Goal: Task Accomplishment & Management: Use online tool/utility

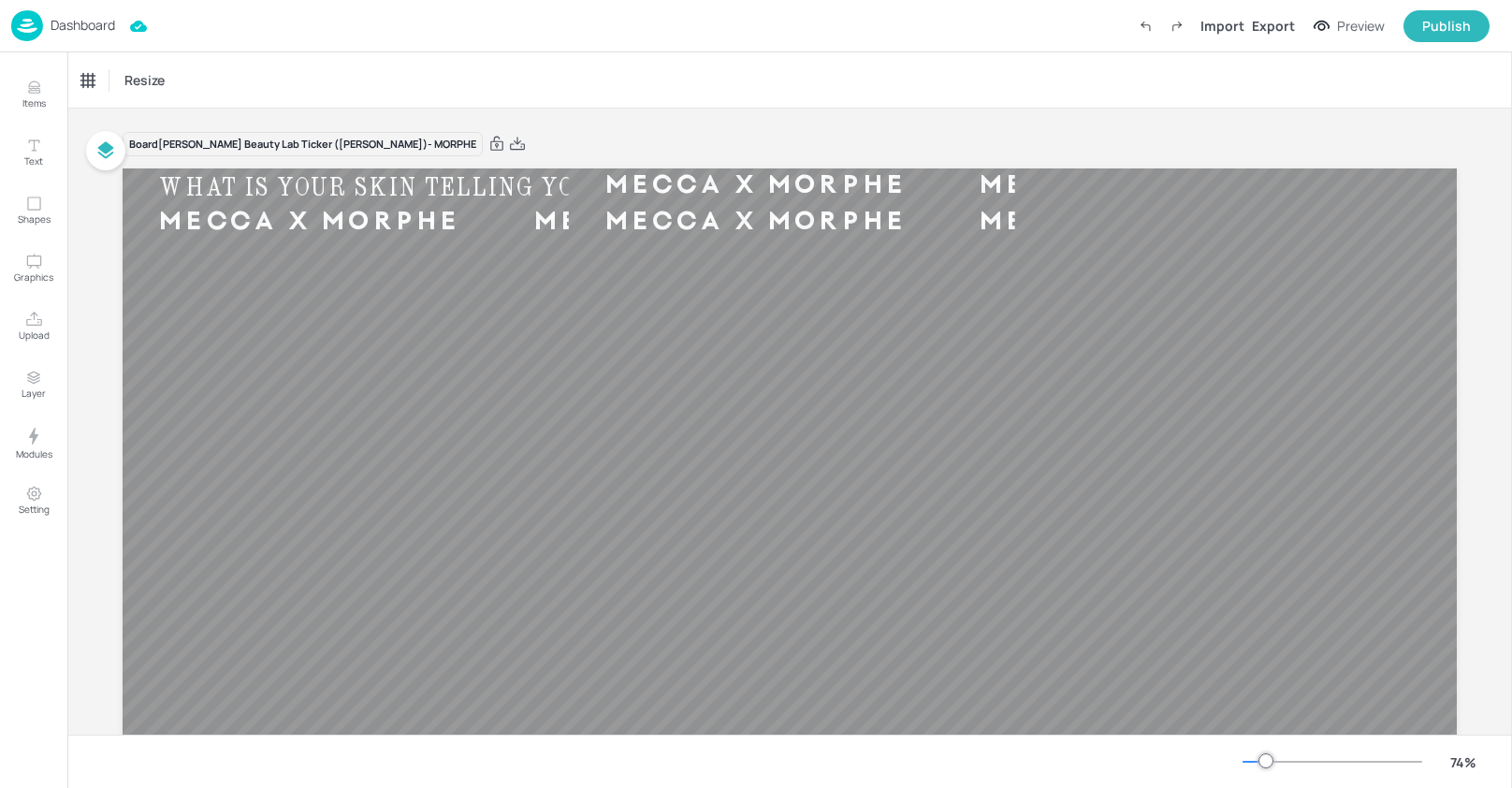
click at [108, 27] on p "Dashboard" at bounding box center [83, 26] width 65 height 13
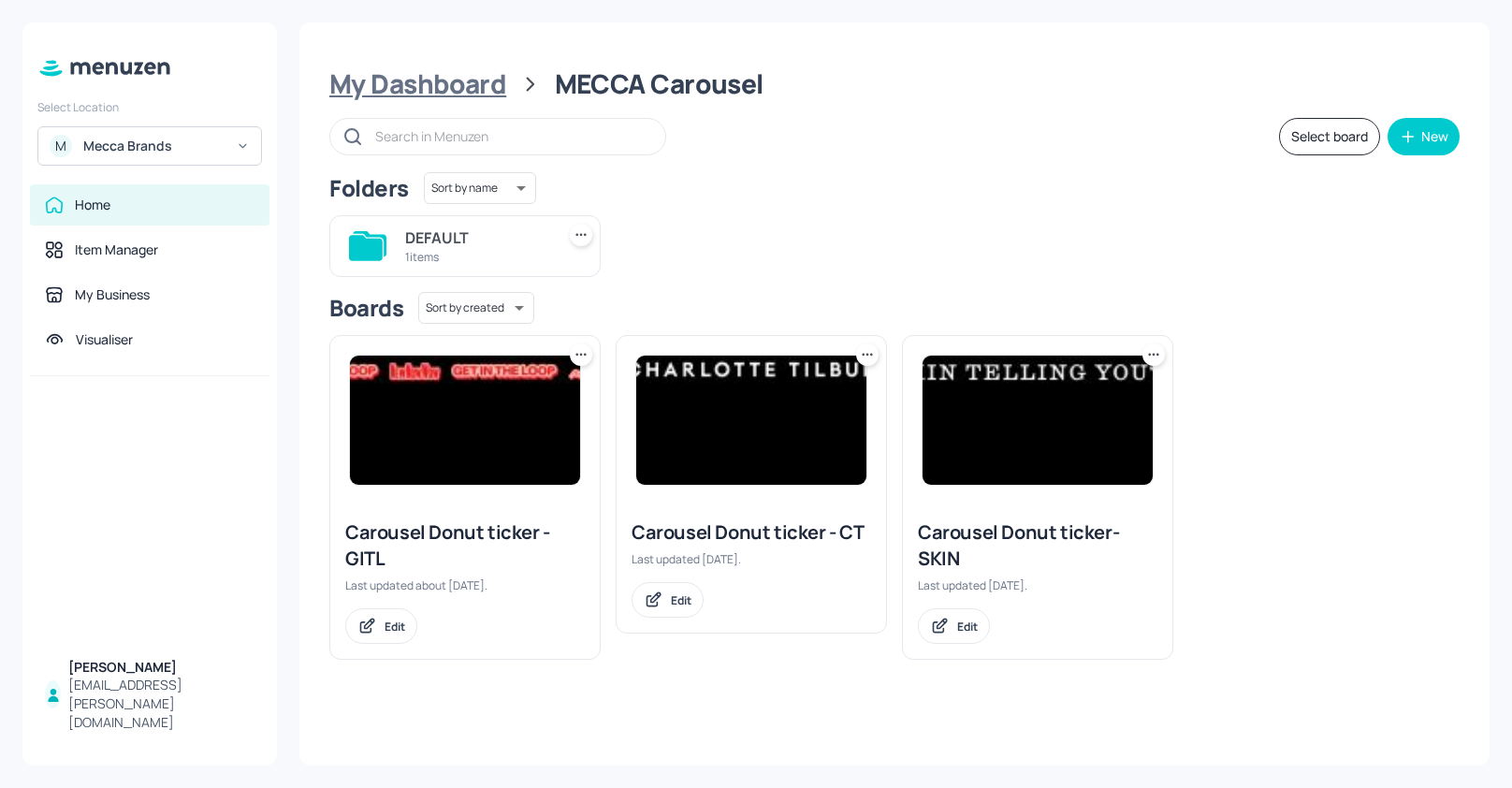
click at [499, 84] on div "My Dashboard" at bounding box center [417, 84] width 176 height 34
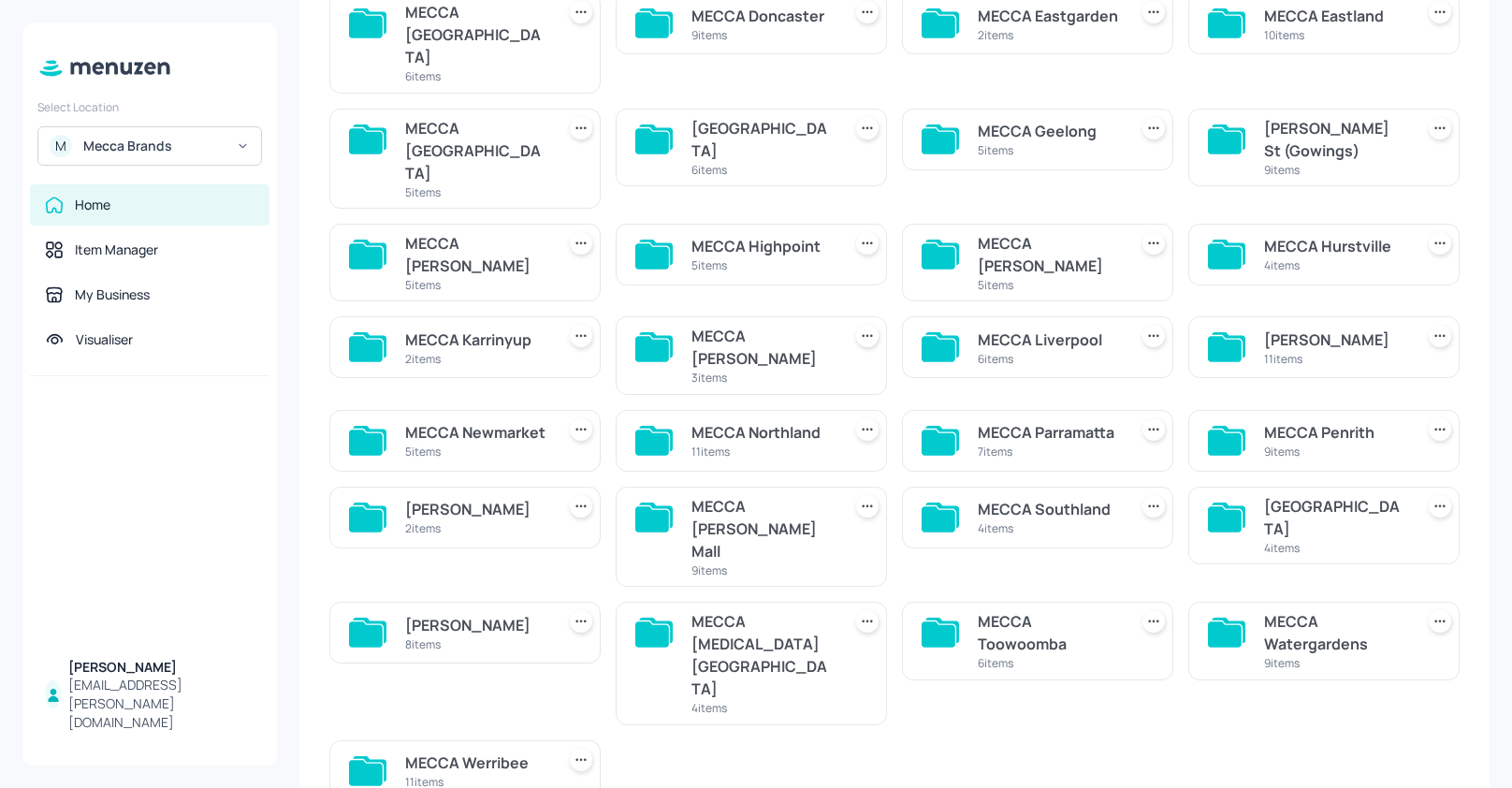
scroll to position [407, 0]
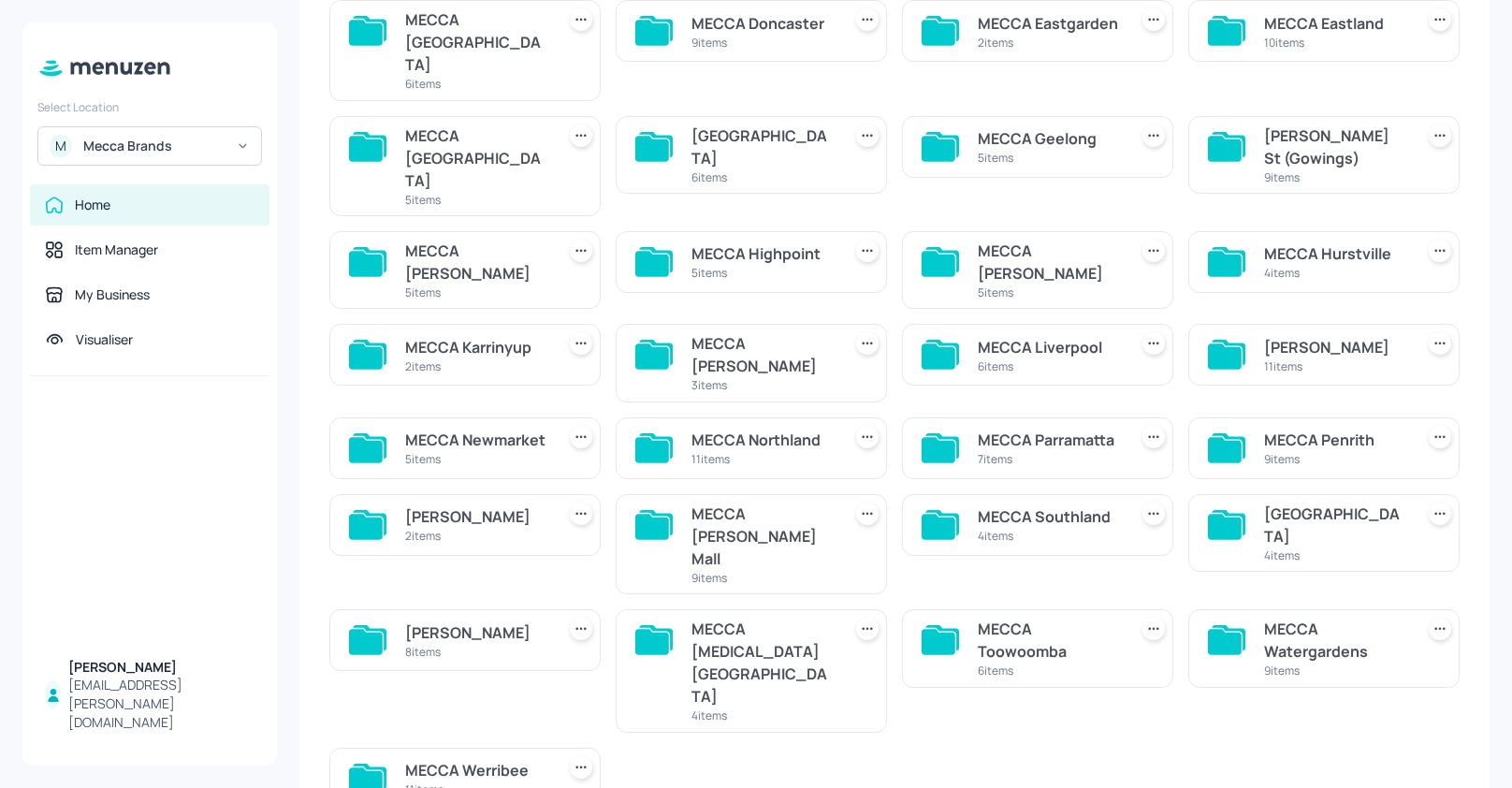
click at [1355, 429] on div "MECCA Penrith" at bounding box center [1336, 440] width 142 height 23
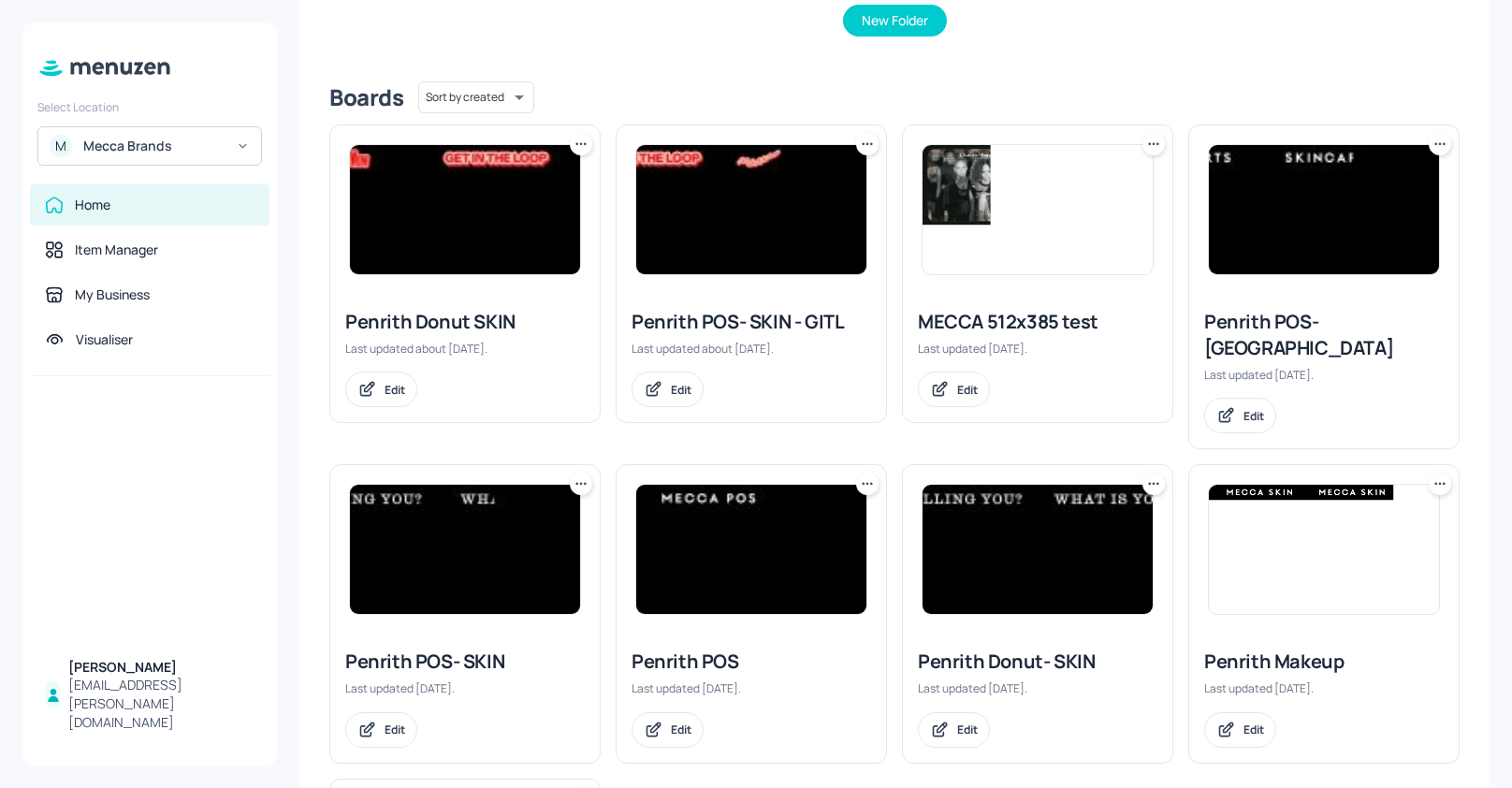
click at [1048, 514] on img at bounding box center [1038, 549] width 230 height 129
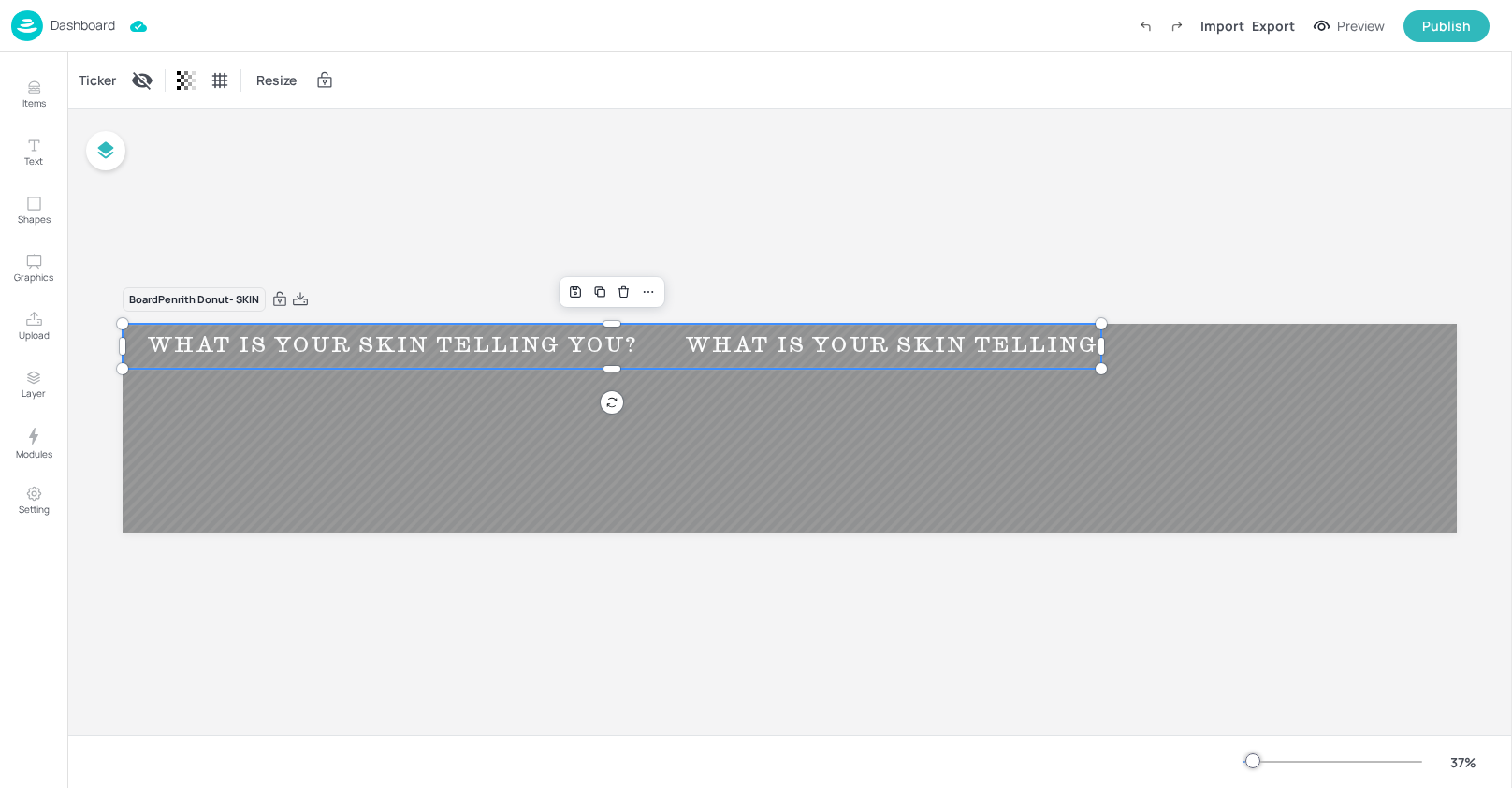
click at [1199, 358] on div "WHAT IS YOUR SKIN TELLING YOU?" at bounding box center [1467, 345] width 538 height 27
click at [93, 76] on div "Ticker" at bounding box center [97, 81] width 45 height 30
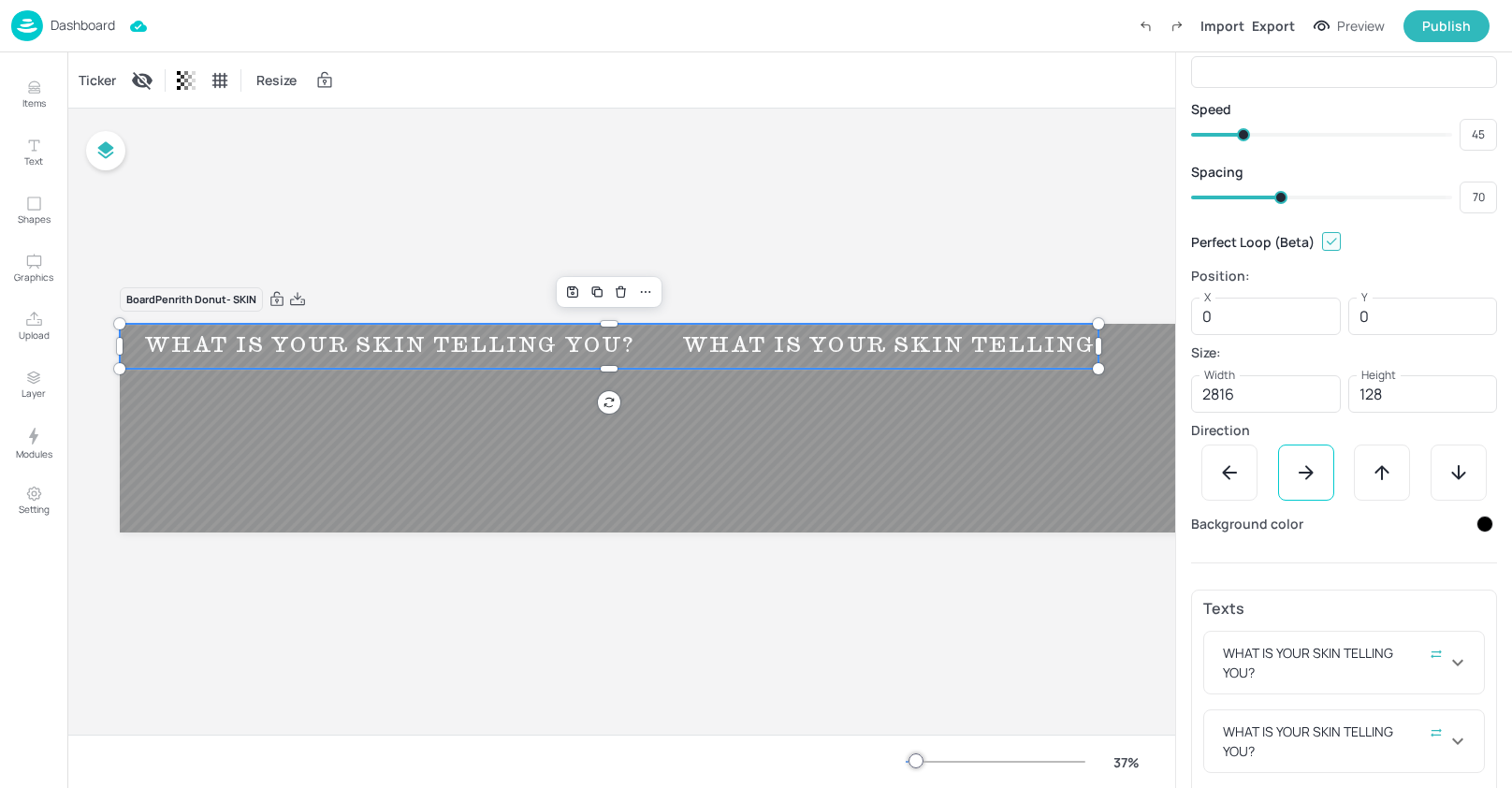
scroll to position [87, 0]
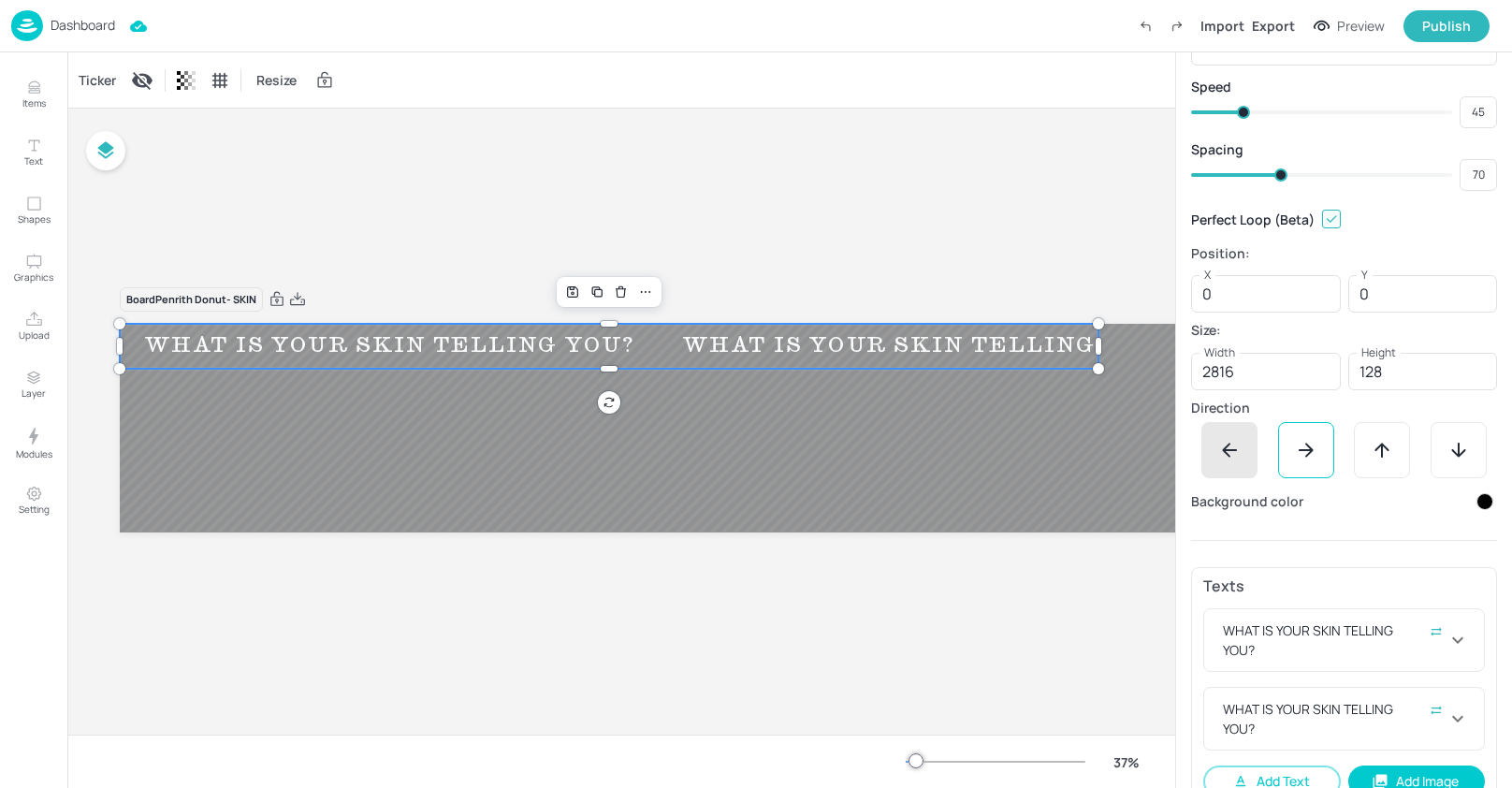
click at [1232, 439] on icon at bounding box center [1230, 450] width 23 height 23
click at [1337, 218] on input "checkbox" at bounding box center [1332, 219] width 34 height 34
click at [1335, 217] on input "checkbox" at bounding box center [1332, 219] width 34 height 34
checkbox input "true"
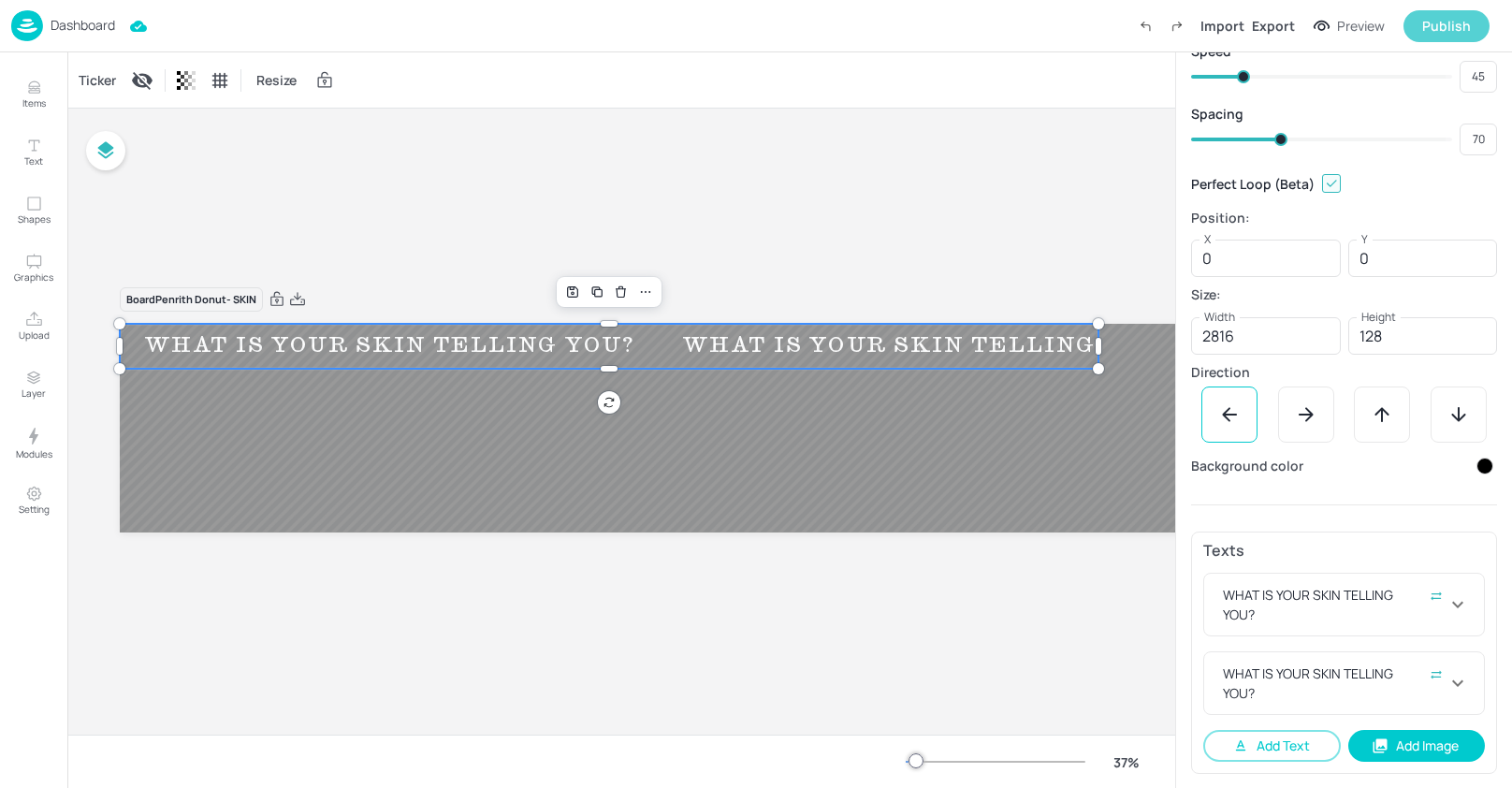
click at [1440, 25] on div "Publish" at bounding box center [1447, 27] width 48 height 21
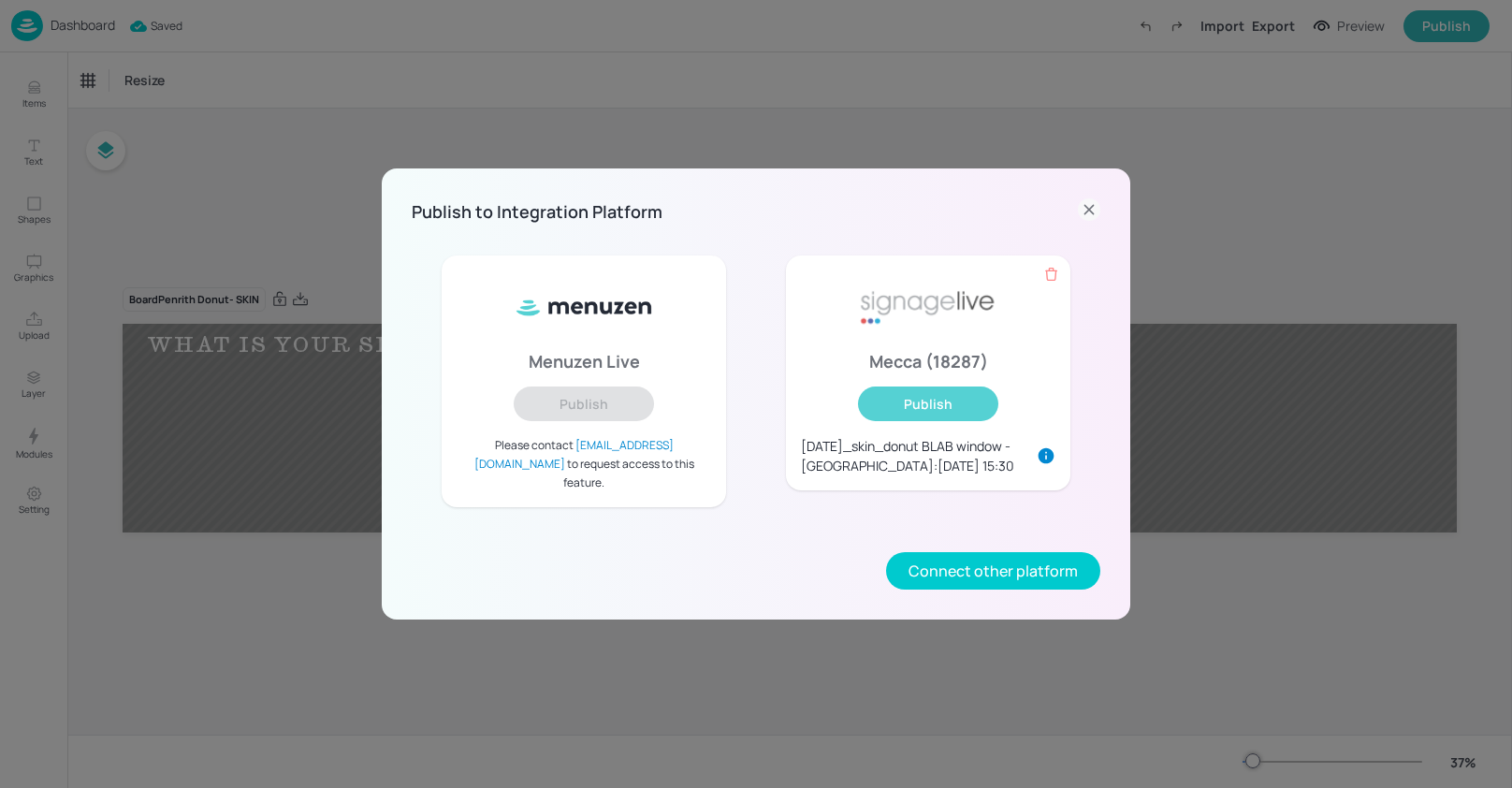
click at [937, 413] on button "Publish" at bounding box center [929, 403] width 140 height 35
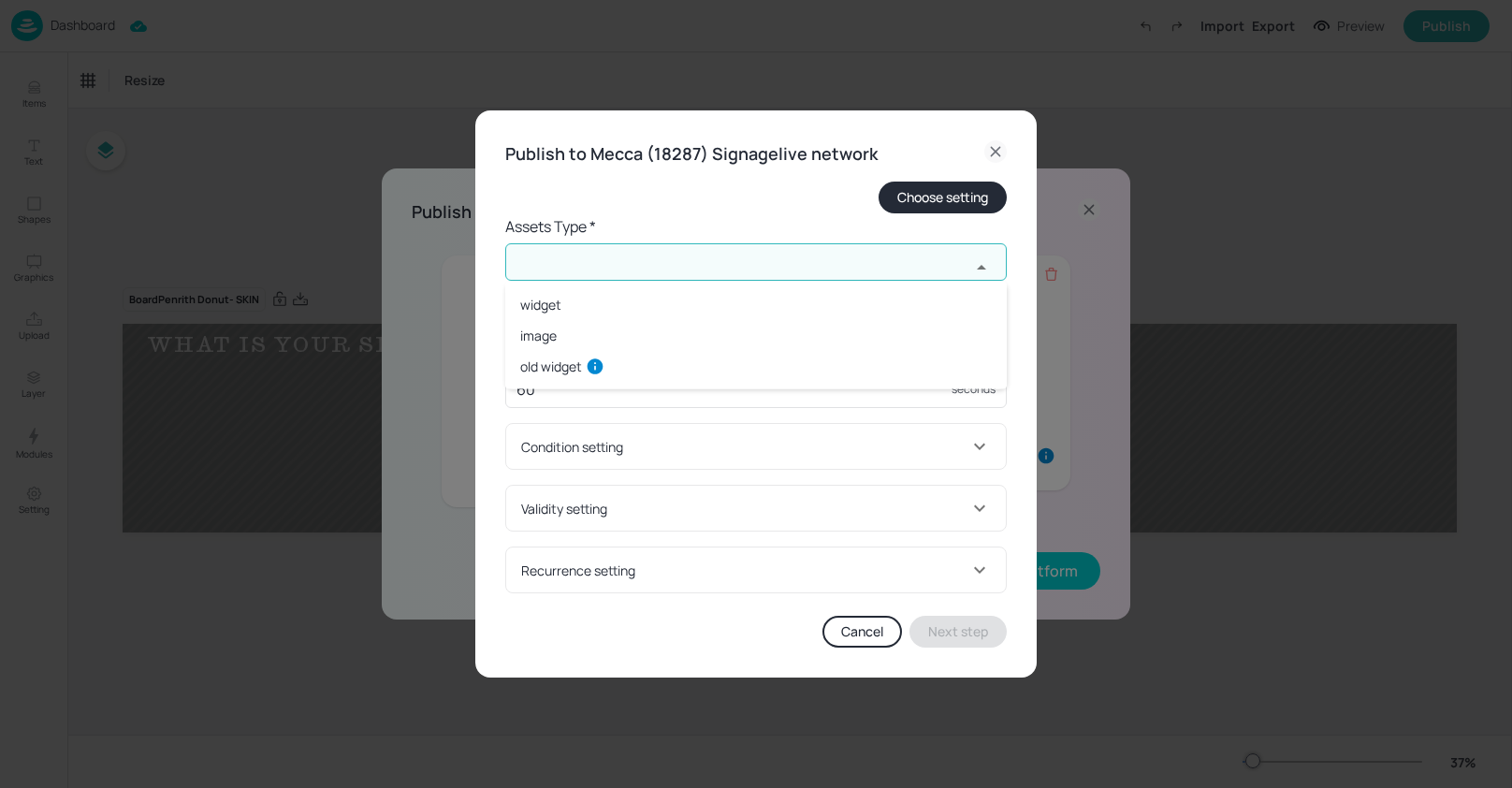
click at [639, 264] on input "text" at bounding box center [738, 262] width 465 height 37
click at [605, 300] on li "widget" at bounding box center [756, 304] width 502 height 31
type input "widget"
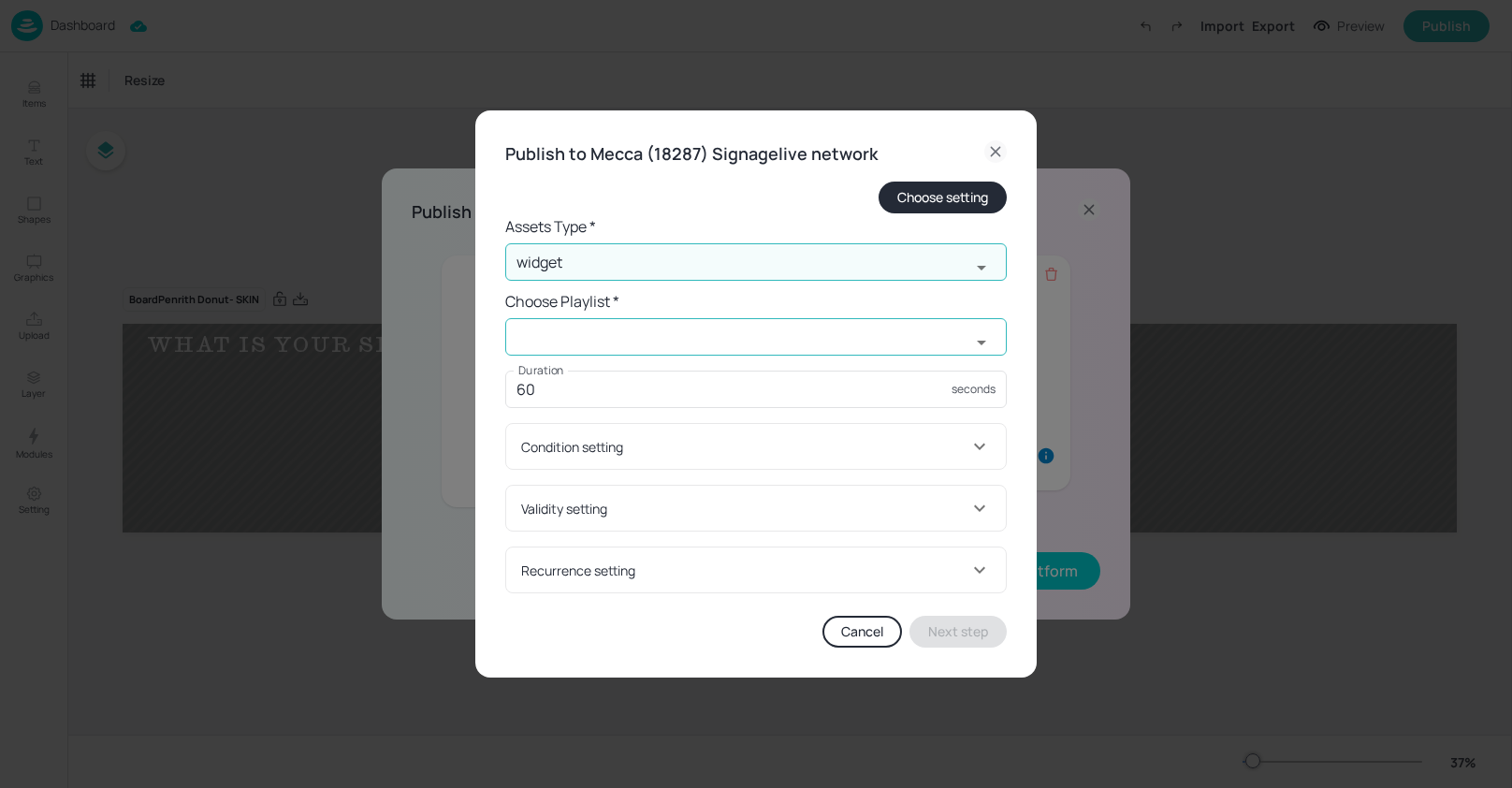
click at [630, 330] on input "text" at bounding box center [738, 336] width 465 height 37
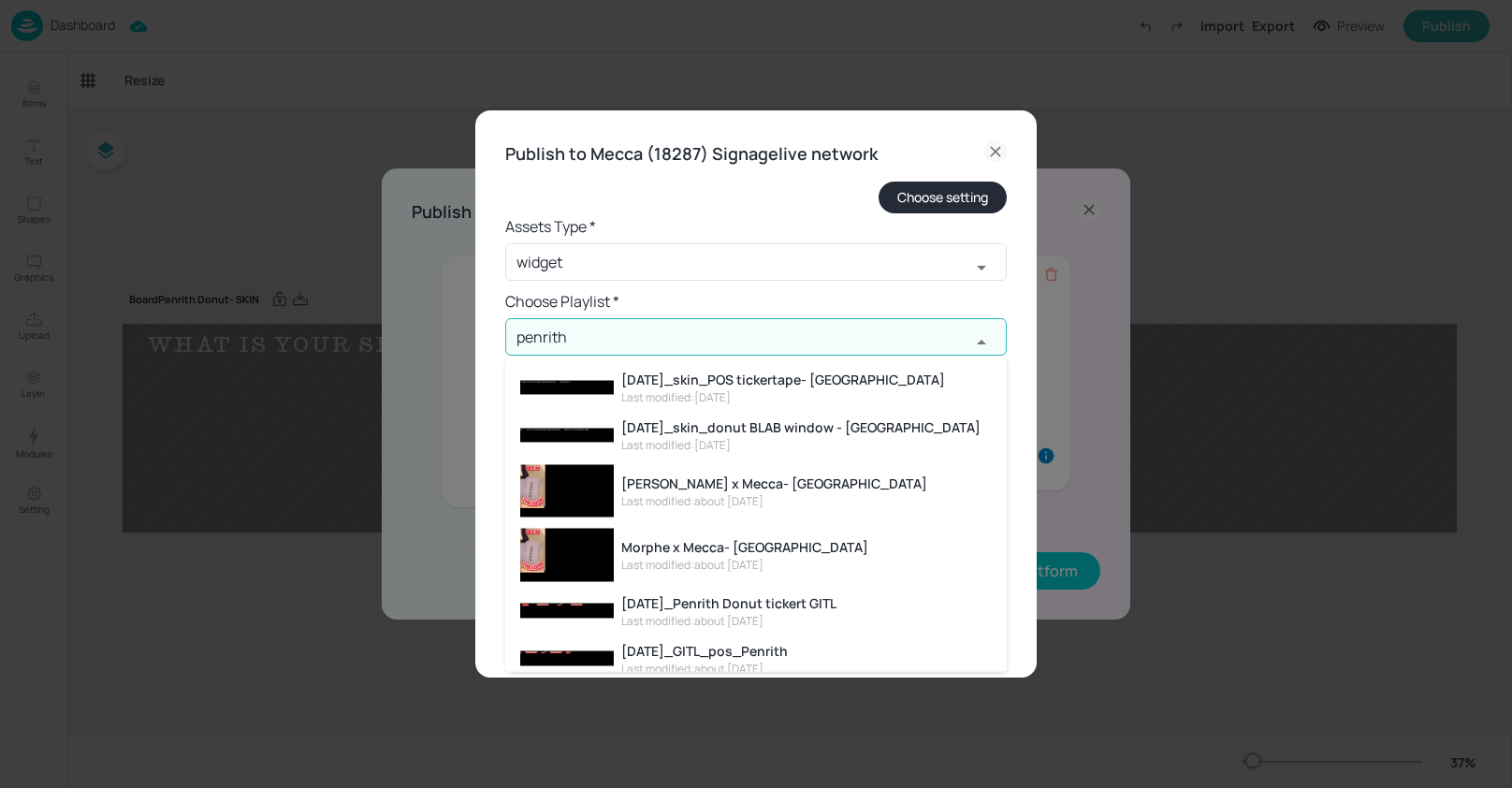
click at [835, 430] on div "[DATE]_skin_donut BLAB window - [GEOGRAPHIC_DATA]" at bounding box center [801, 427] width 360 height 20
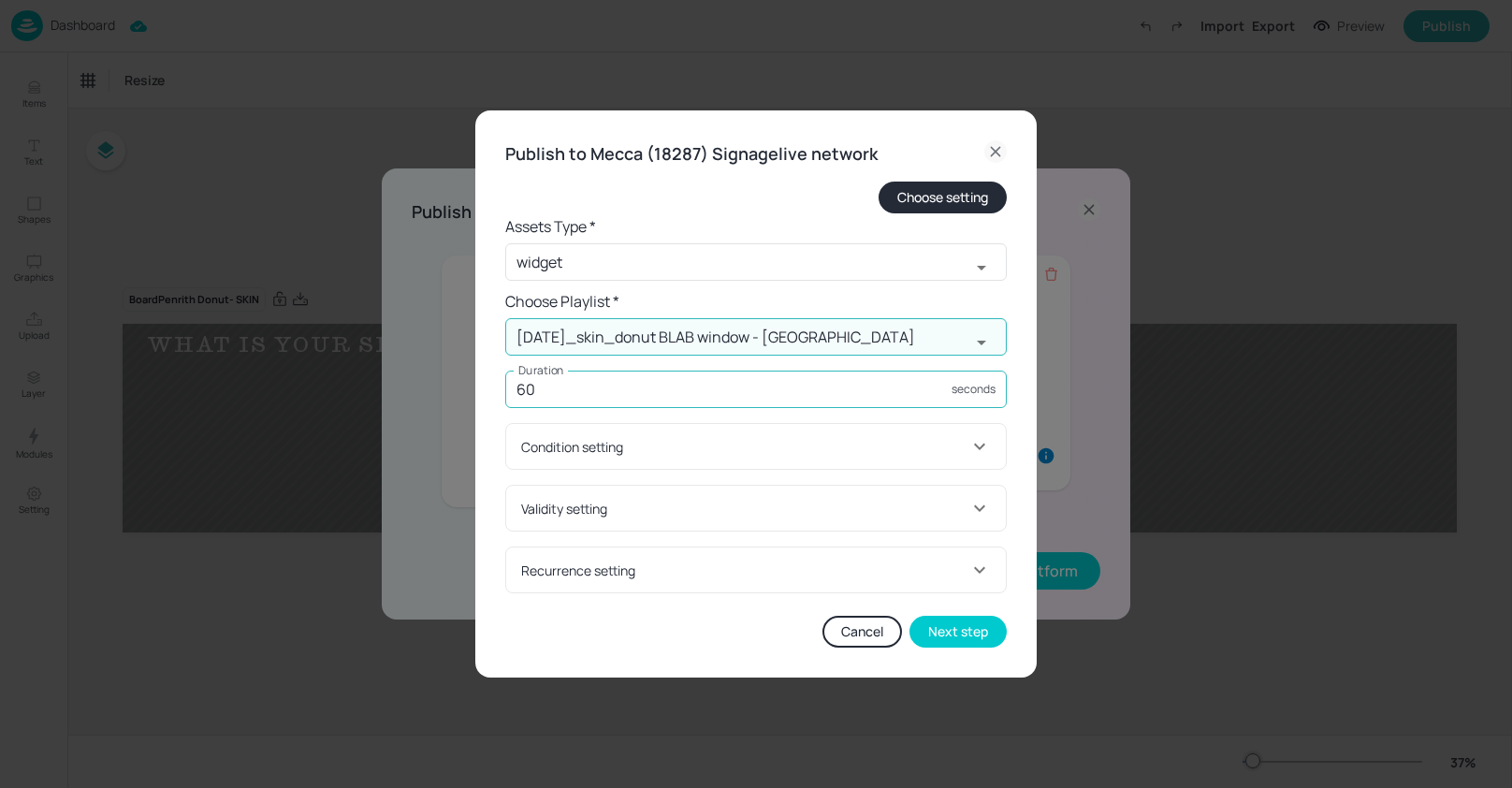
type input "[DATE]_skin_donut BLAB window - [GEOGRAPHIC_DATA]"
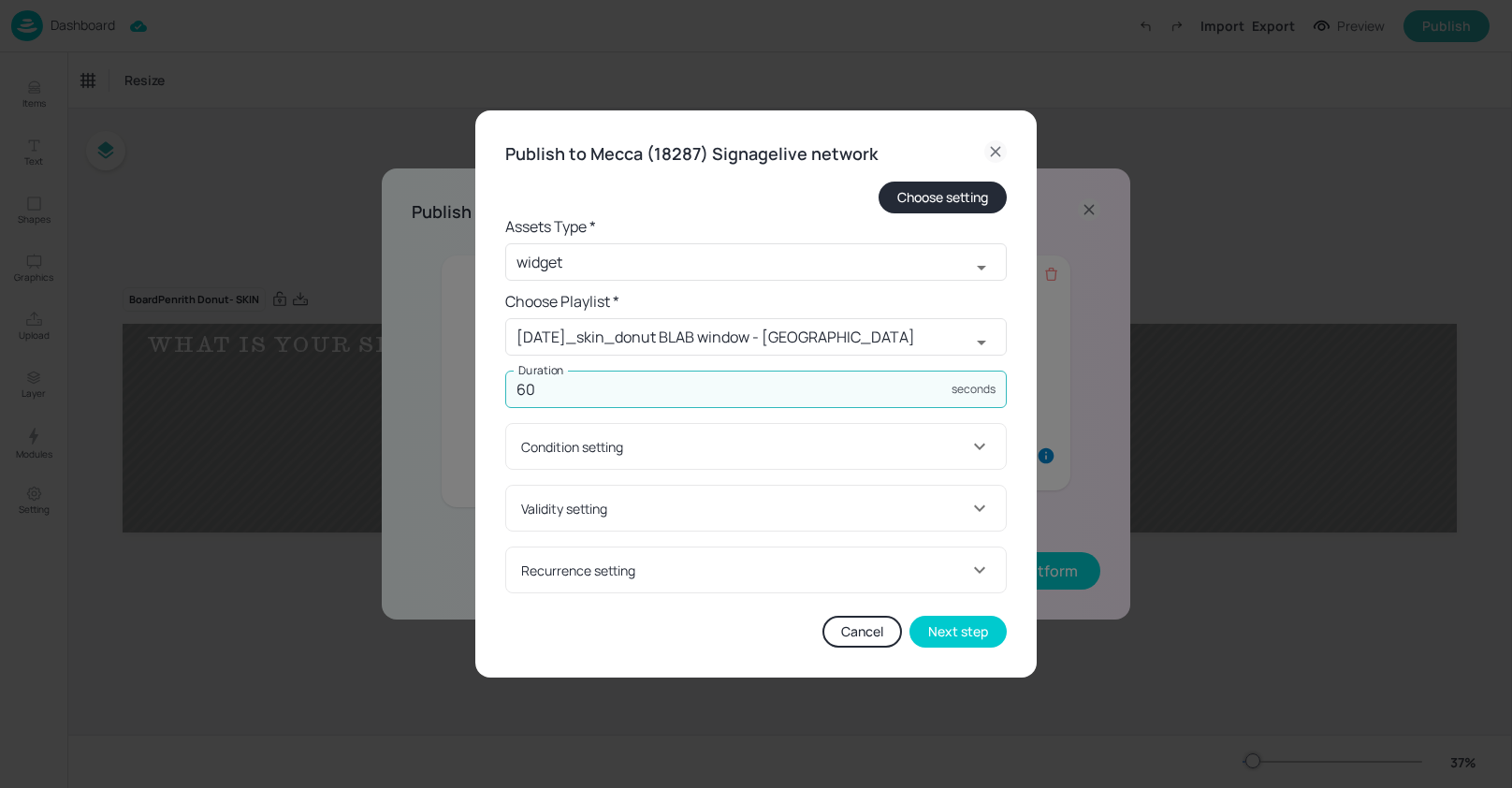
click at [690, 393] on input "60" at bounding box center [728, 389] width 447 height 37
type input "6000"
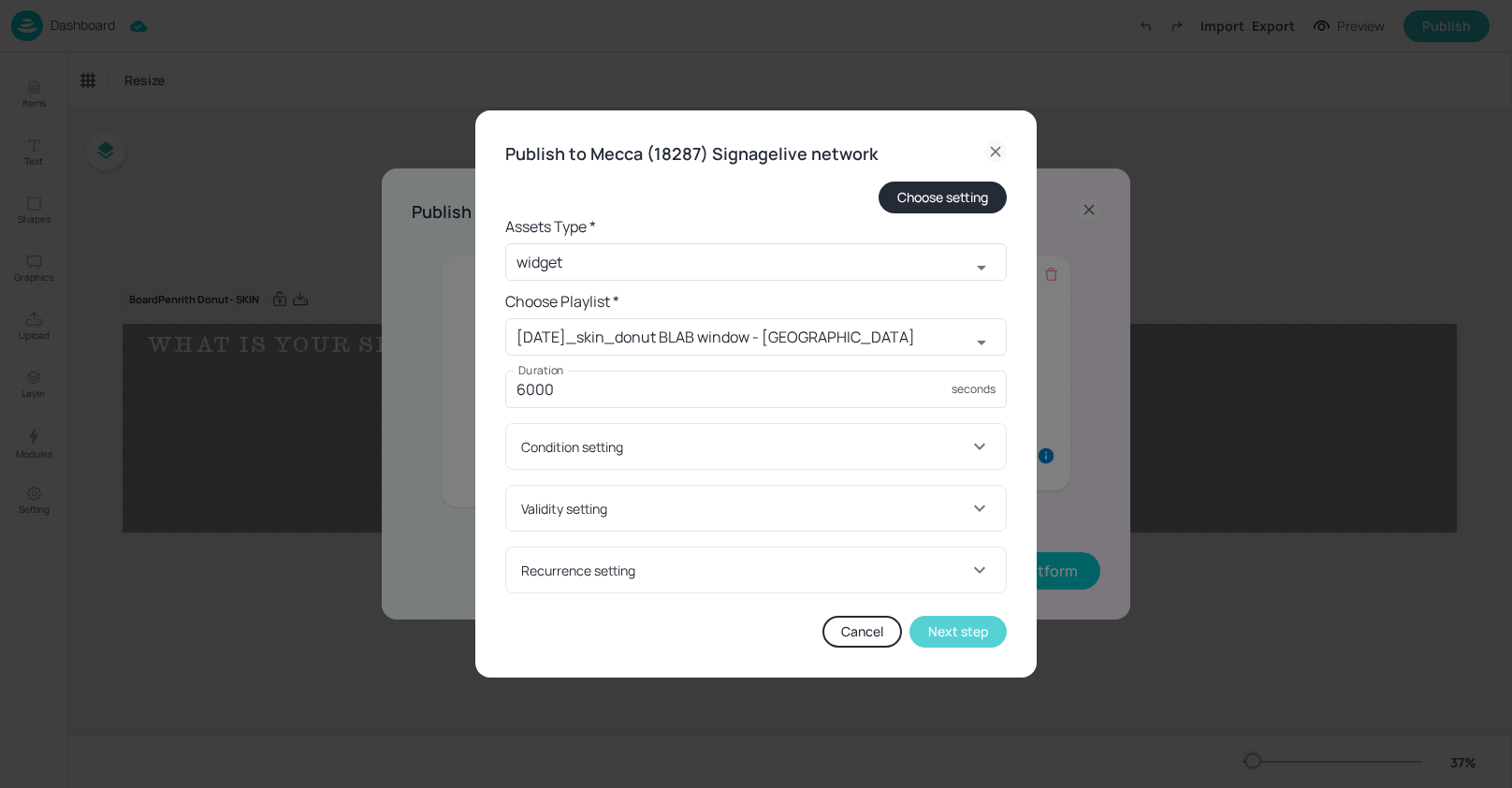
click at [977, 643] on button "Next step" at bounding box center [958, 632] width 98 height 32
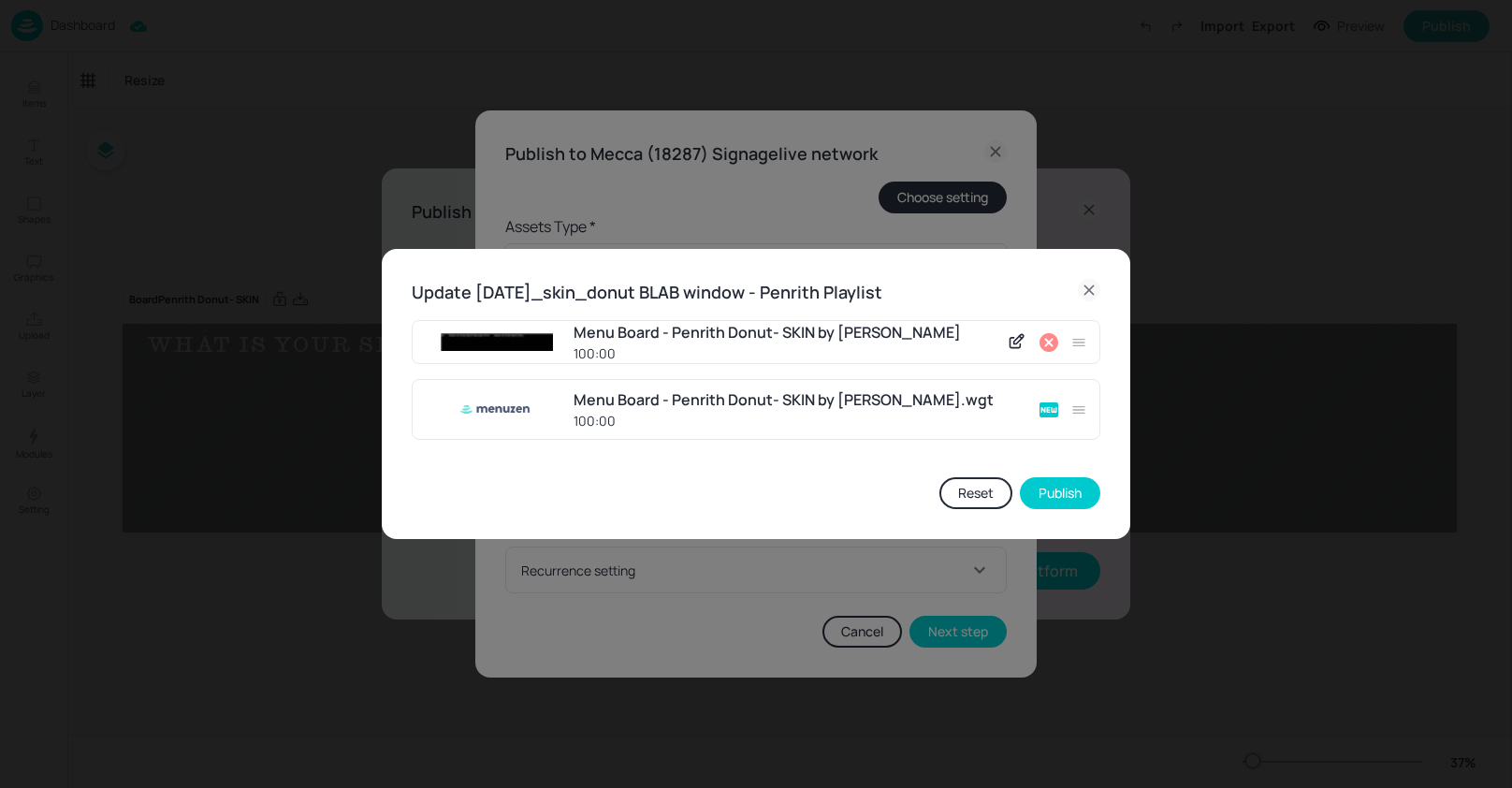
click at [1041, 346] on icon at bounding box center [1049, 342] width 23 height 23
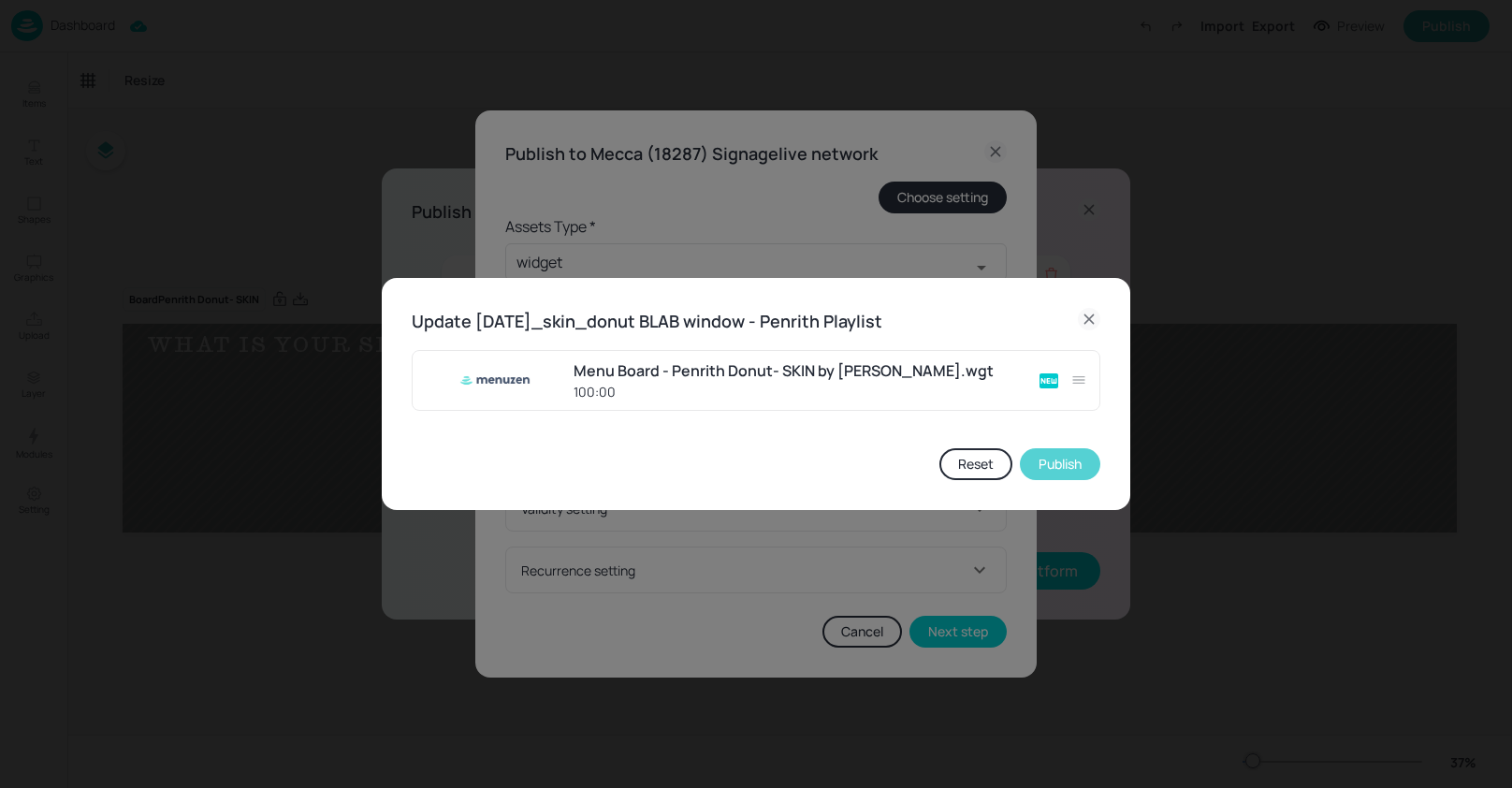
click at [1057, 466] on button "Publish" at bounding box center [1060, 465] width 81 height 32
